Goal: Task Accomplishment & Management: Use online tool/utility

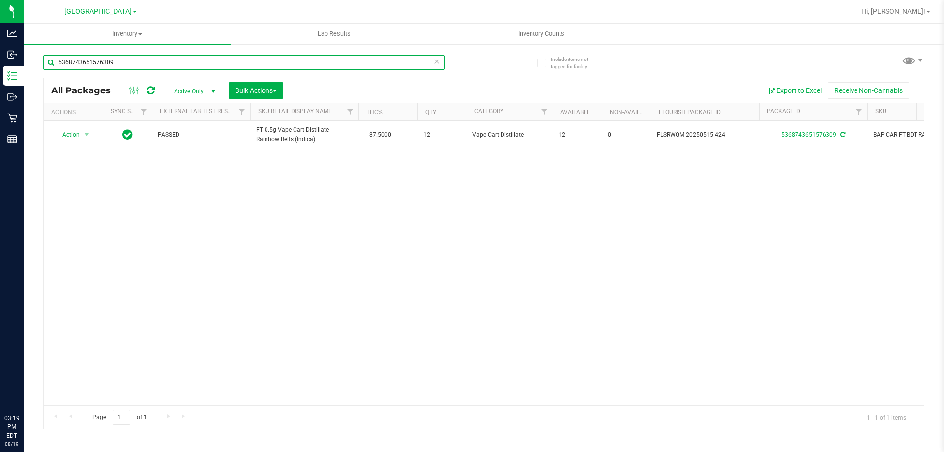
click at [196, 64] on input "5368743651576309" at bounding box center [244, 62] width 402 height 15
type input "6989412335011053"
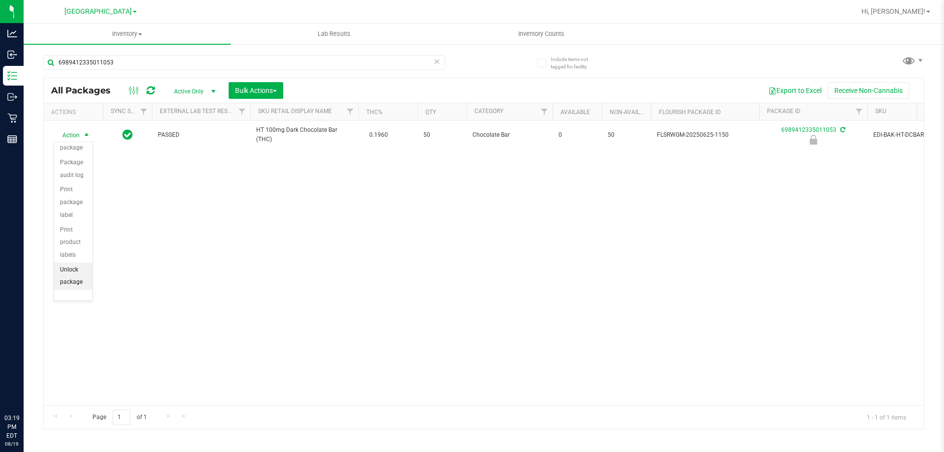
click at [69, 279] on li "Unlock package" at bounding box center [73, 276] width 38 height 27
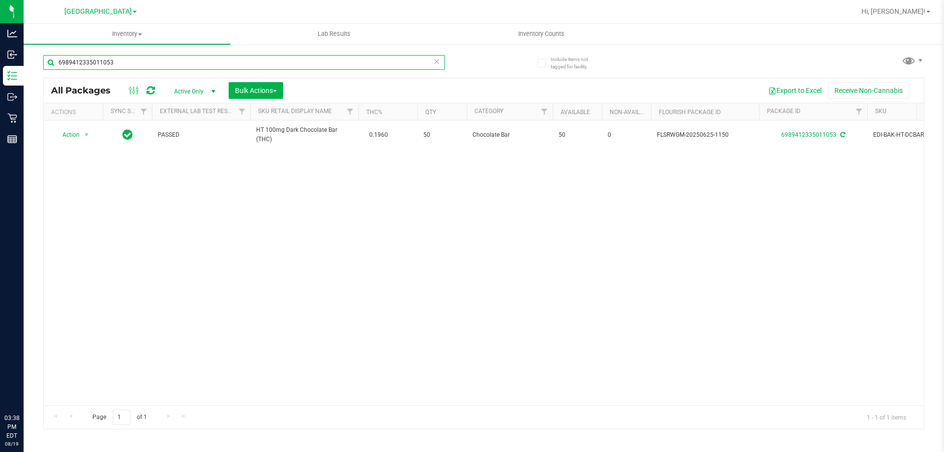
click at [119, 62] on input "6989412335011053" at bounding box center [244, 62] width 402 height 15
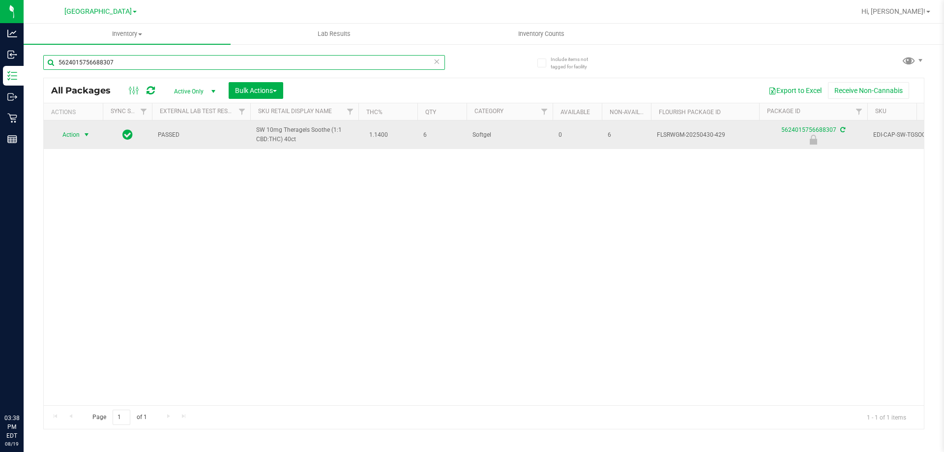
type input "5624015756688307"
click at [81, 135] on span "select" at bounding box center [87, 135] width 12 height 14
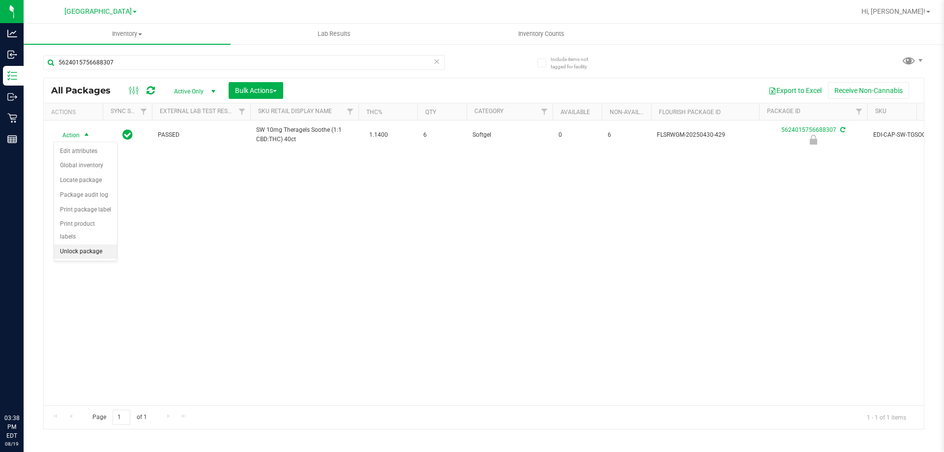
click at [87, 244] on li "Unlock package" at bounding box center [85, 251] width 63 height 15
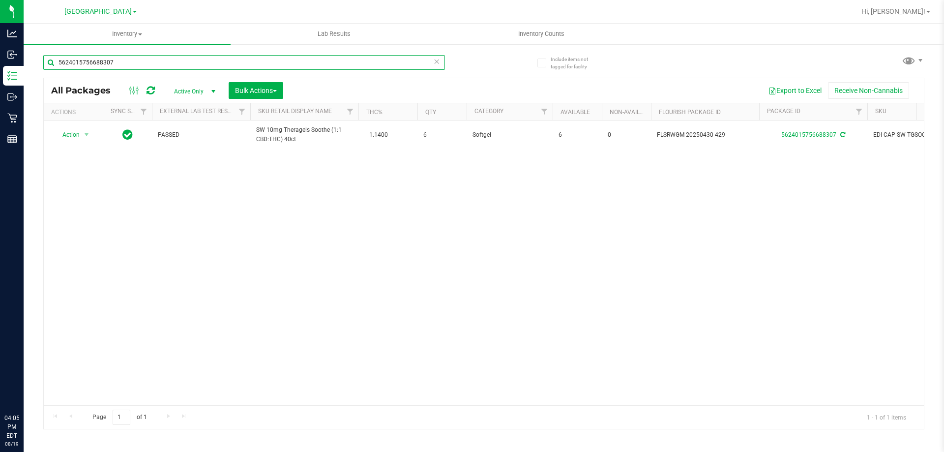
click at [157, 59] on input "5624015756688307" at bounding box center [244, 62] width 402 height 15
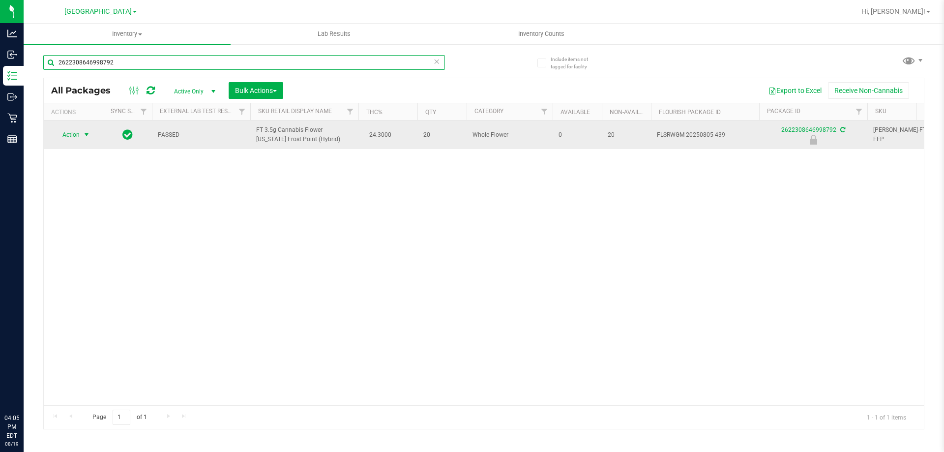
type input "2622308646998792"
click at [79, 134] on span "Action" at bounding box center [67, 135] width 27 height 14
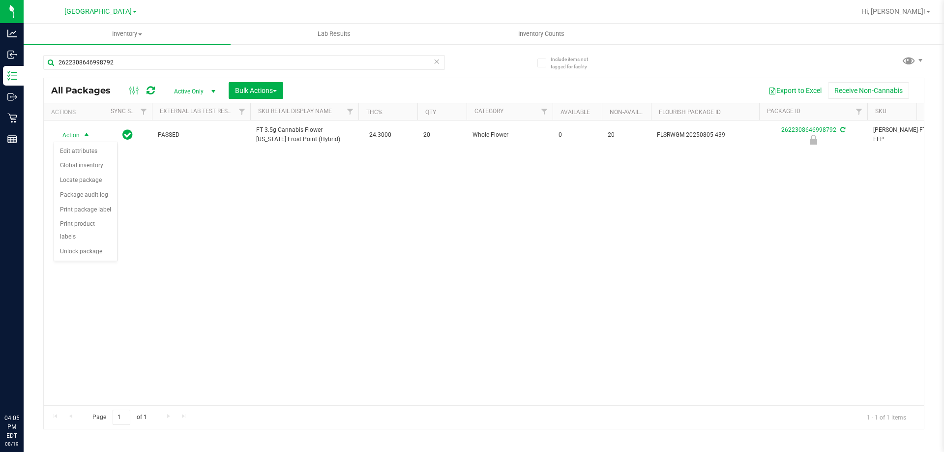
click at [83, 248] on div "Action Edit attributes Global inventory Locate package Package audit log Print …" at bounding box center [86, 201] width 64 height 119
click at [82, 244] on li "Unlock package" at bounding box center [85, 251] width 63 height 15
